Goal: Navigation & Orientation: Find specific page/section

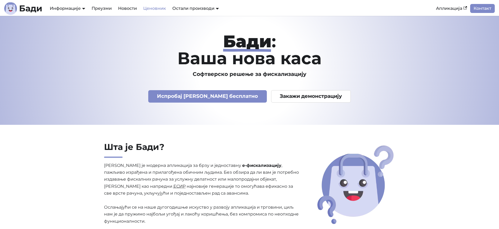
click at [151, 5] on link "Ценовник" at bounding box center [154, 8] width 29 height 9
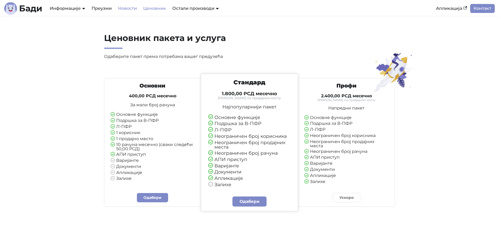
click at [124, 5] on link "Новости" at bounding box center [127, 8] width 25 height 9
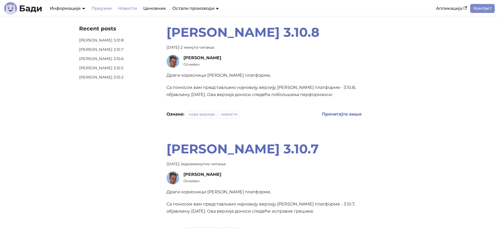
click at [104, 6] on link "Преузми" at bounding box center [101, 8] width 26 height 9
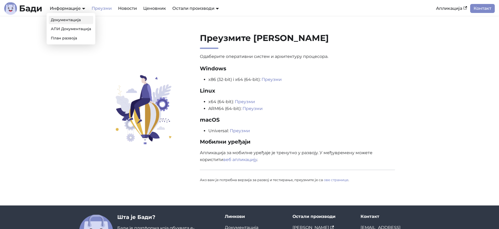
click at [69, 16] on link "Документација" at bounding box center [71, 20] width 44 height 8
